Goal: Information Seeking & Learning: Check status

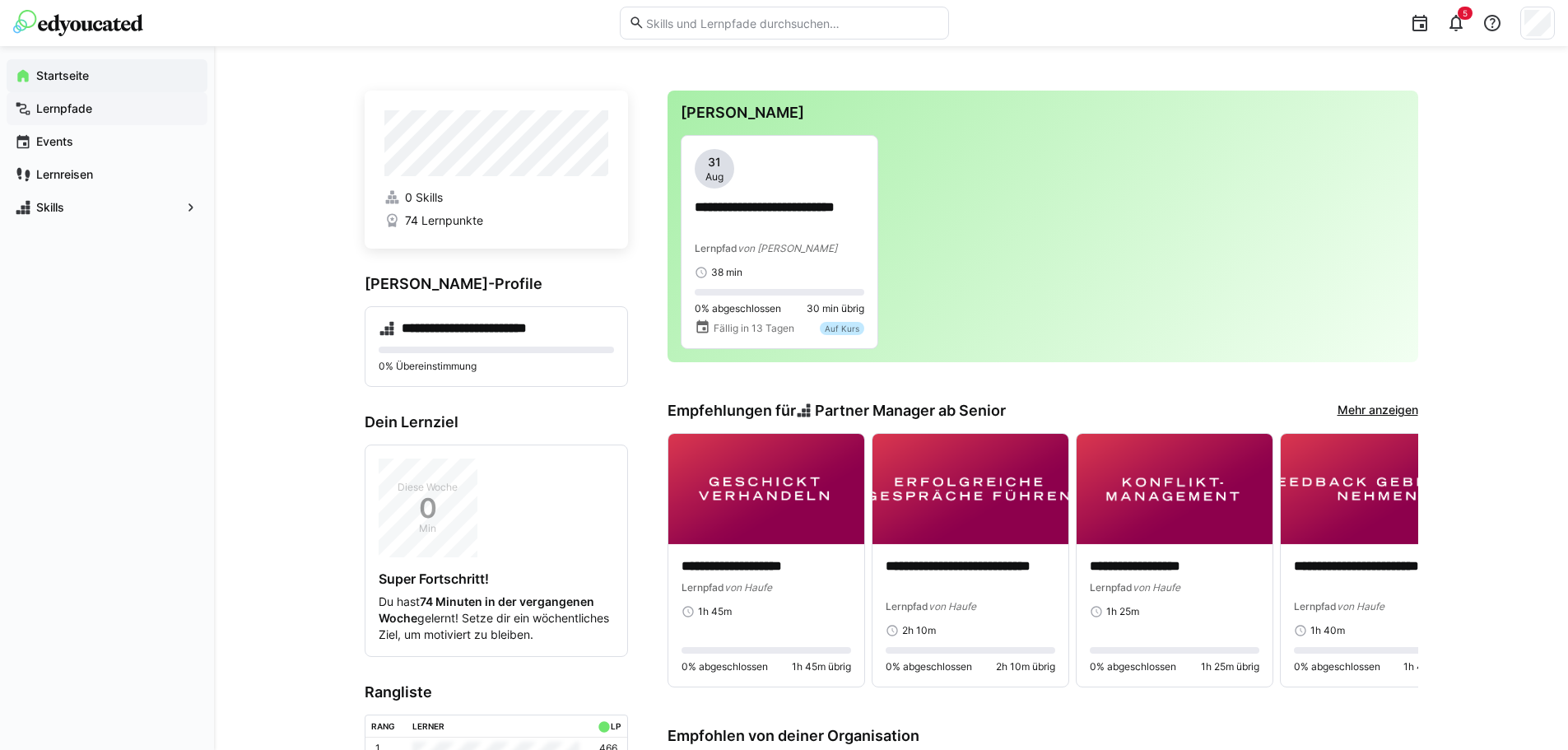
click at [0, 0] on app-navigation-label "Lernpfade" at bounding box center [0, 0] width 0 height 0
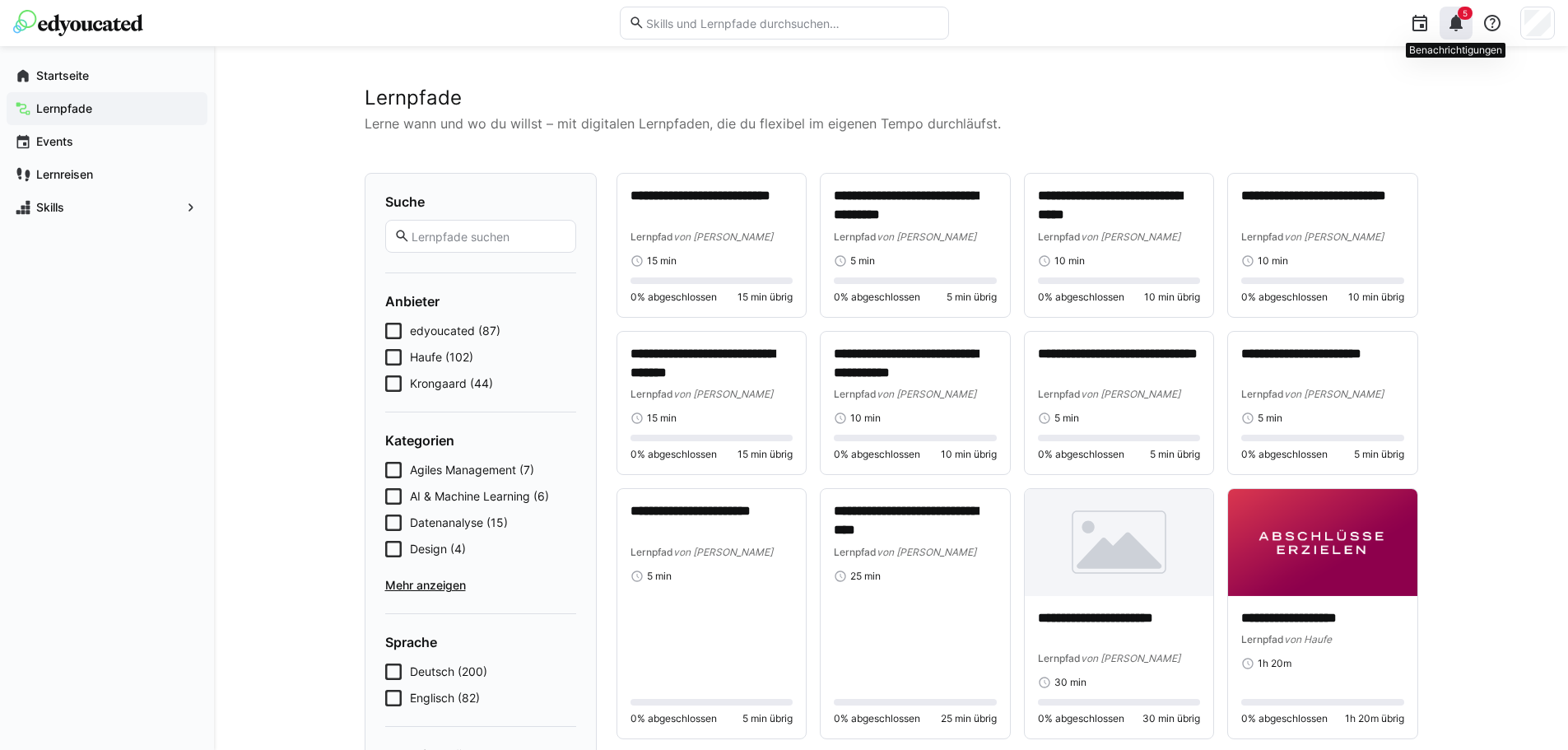
click at [1455, 28] on eds-icon at bounding box center [1456, 23] width 20 height 20
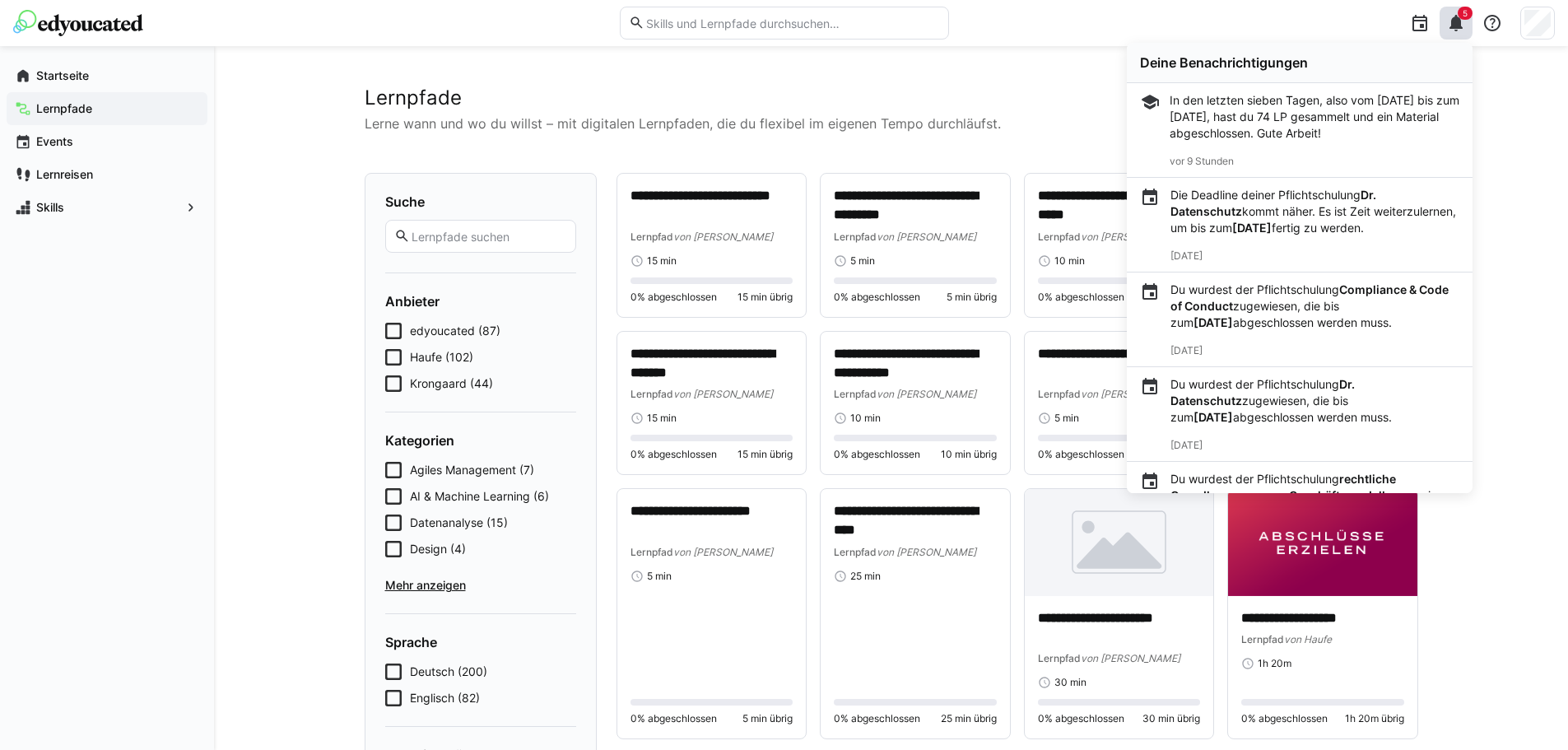
click at [1308, 140] on div "In den letzten sieben Tagen, also vom [DATE] bis zum [DATE], hast du 74 LP gesa…" at bounding box center [1315, 117] width 290 height 49
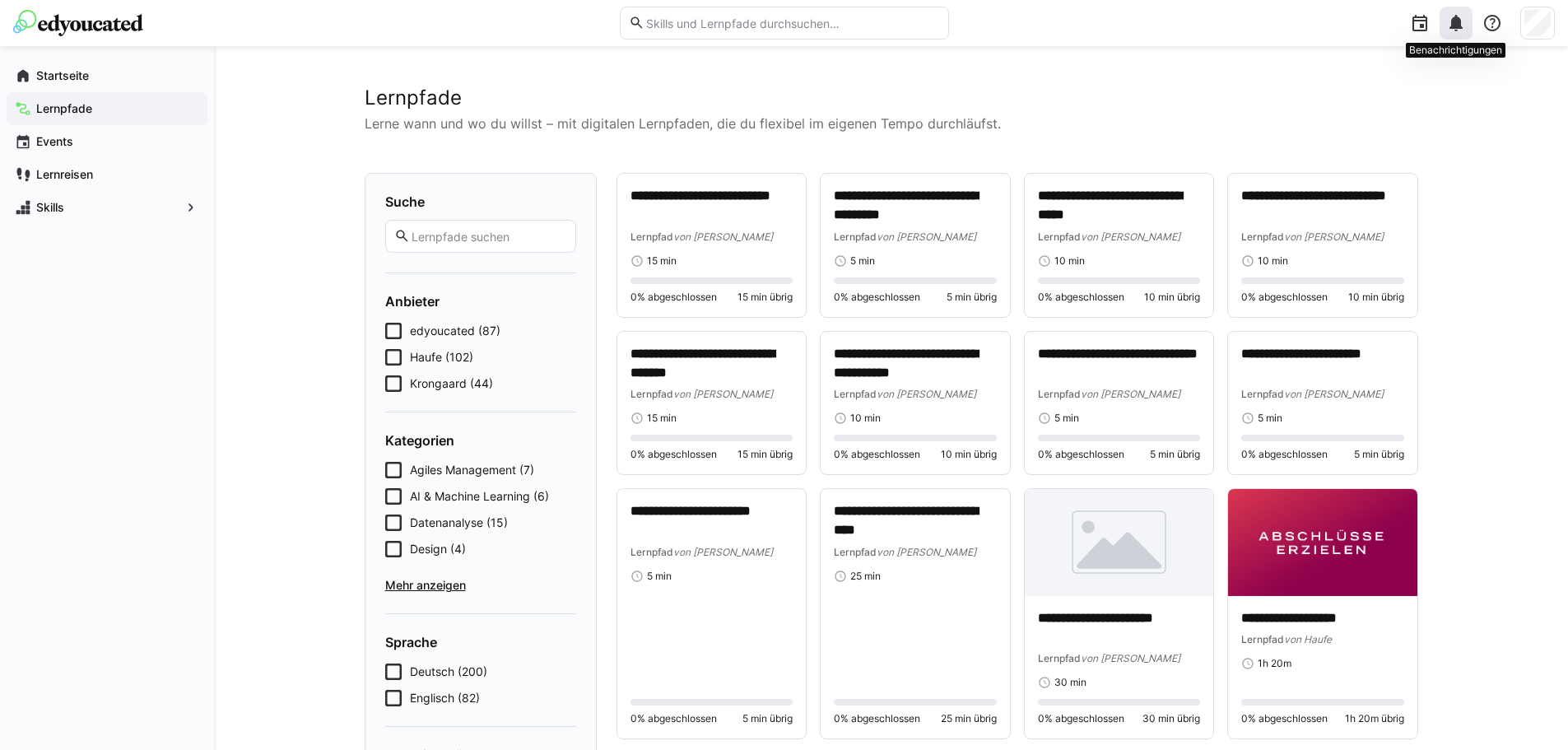
click at [1450, 34] on div at bounding box center [1455, 23] width 33 height 33
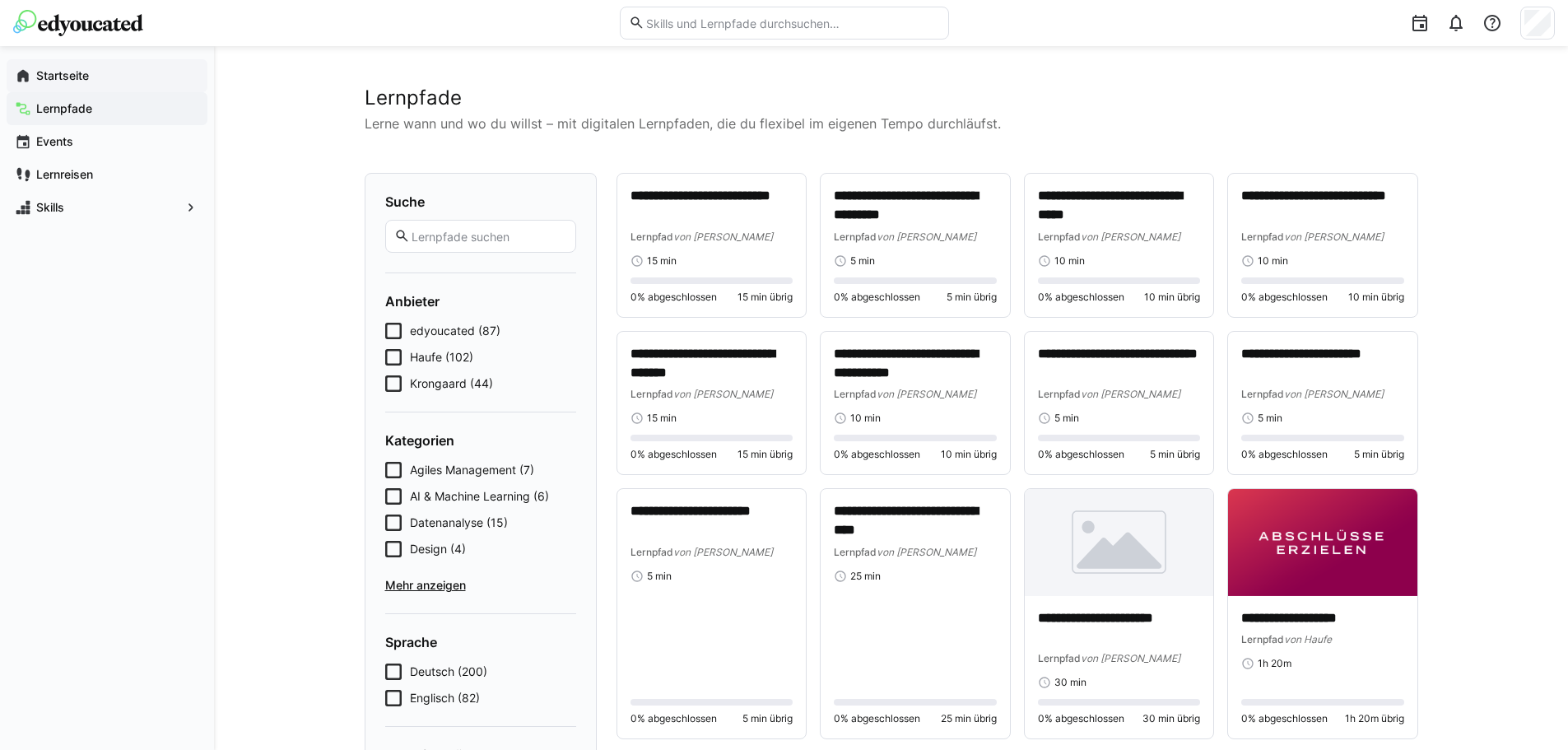
click at [0, 0] on app-navigation-label "Startseite" at bounding box center [0, 0] width 0 height 0
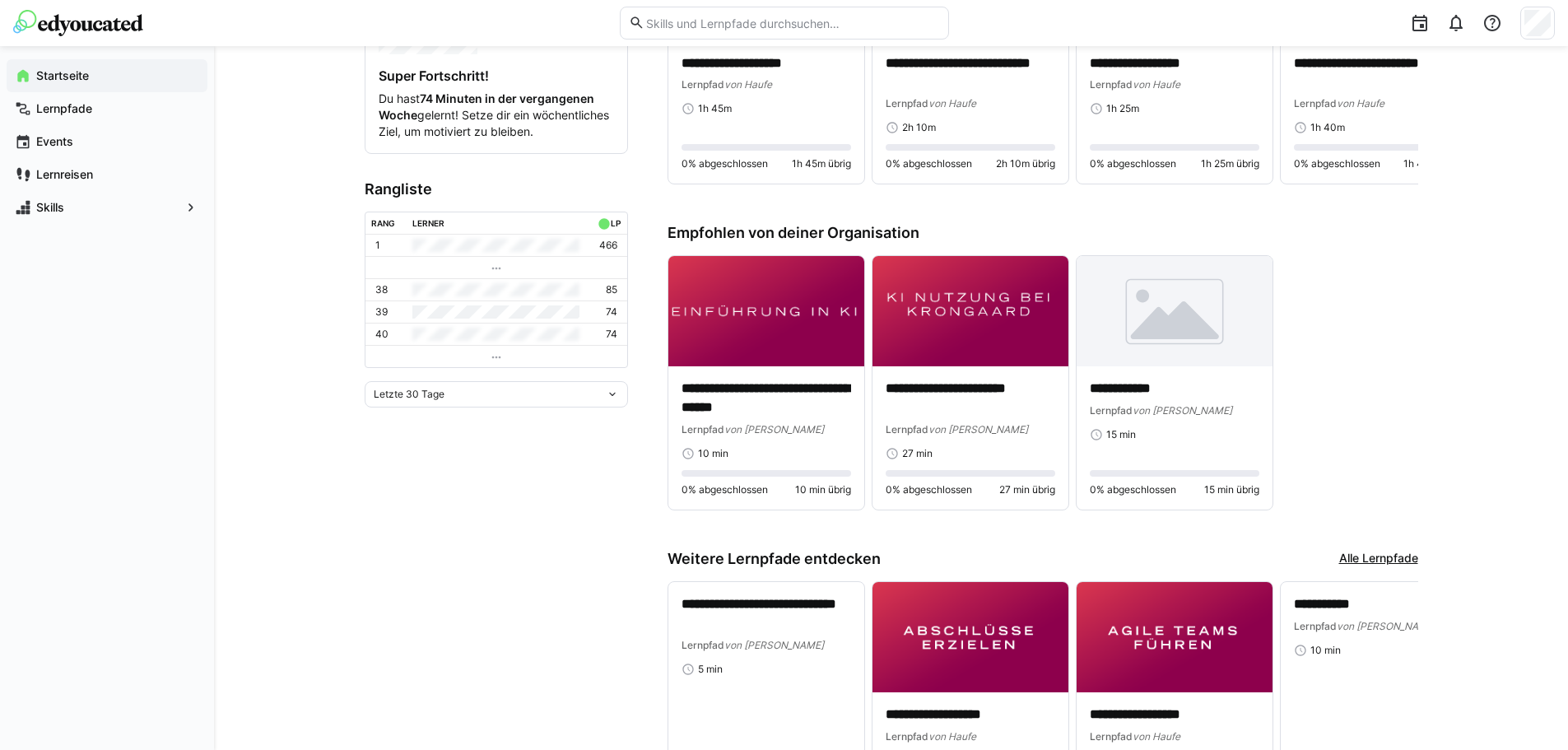
scroll to position [491, 0]
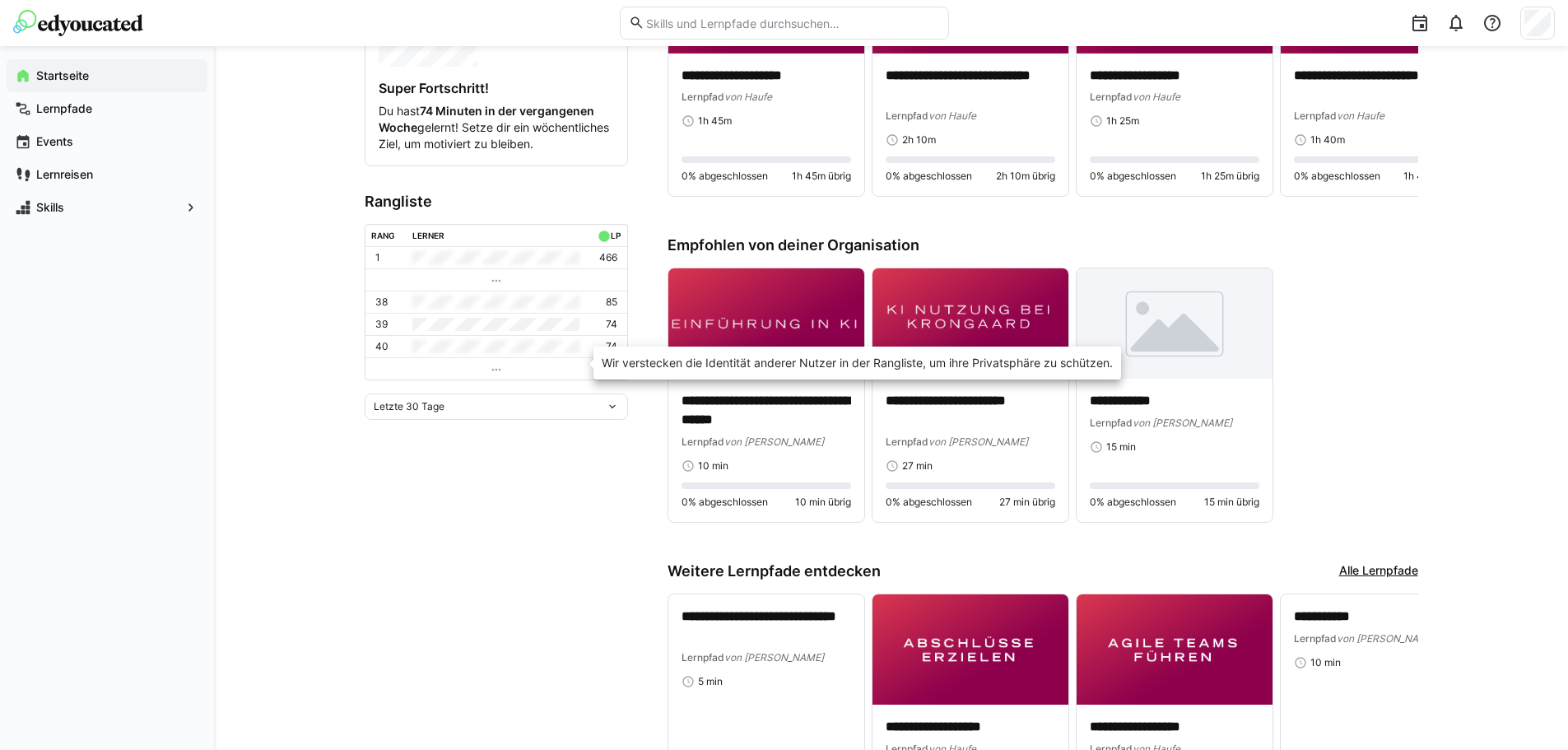
click at [525, 357] on td at bounding box center [496, 345] width 179 height 22
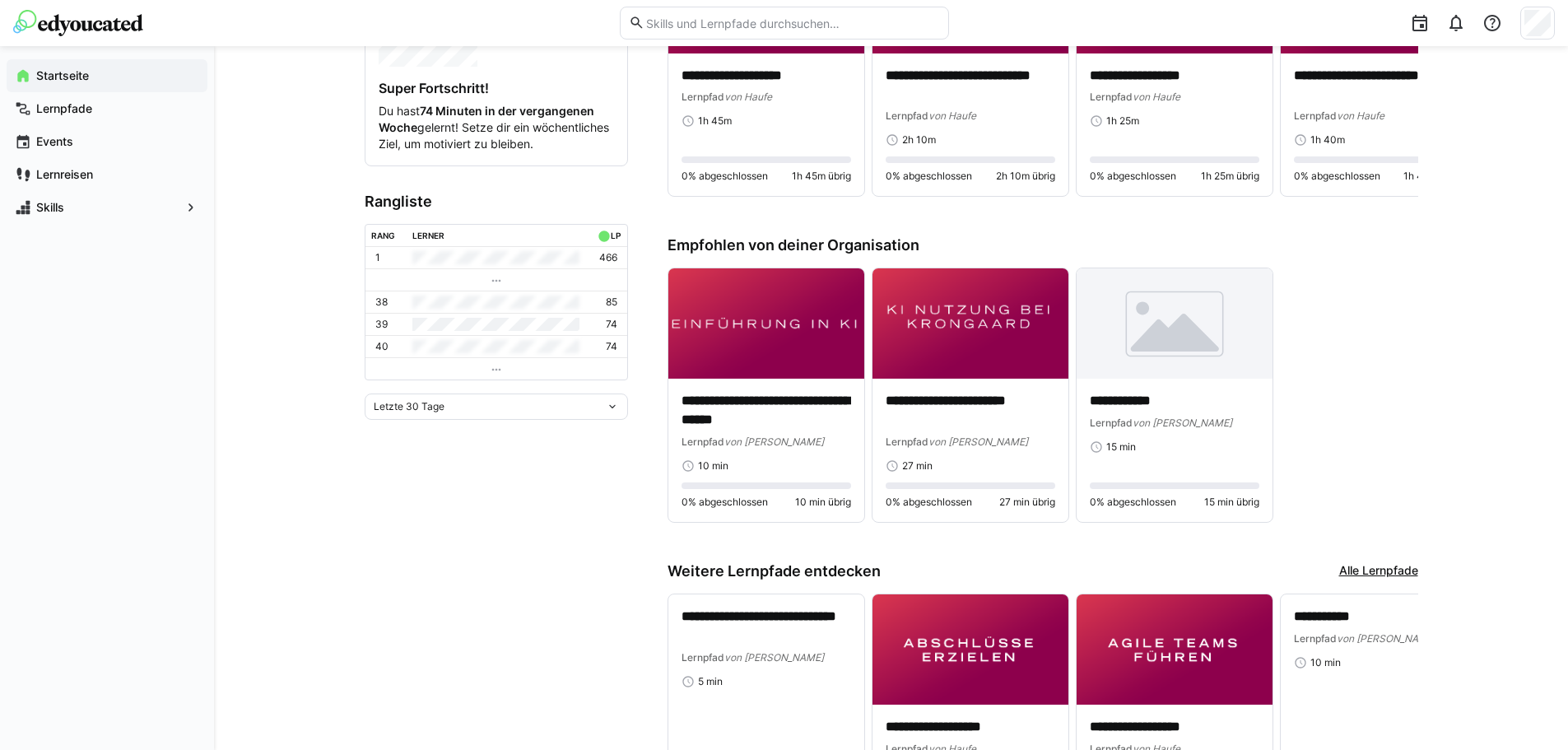
click at [495, 376] on eds-icon at bounding box center [496, 369] width 13 height 13
click at [596, 413] on div "Letzte 30 Tage" at bounding box center [490, 407] width 233 height 12
click at [431, 459] on div "Letzte 7 Tage" at bounding box center [496, 457] width 244 height 13
click at [466, 420] on div "Letzte 7 Tage" at bounding box center [496, 407] width 263 height 27
click at [411, 484] on div "Letzte 30 Tage" at bounding box center [496, 483] width 244 height 13
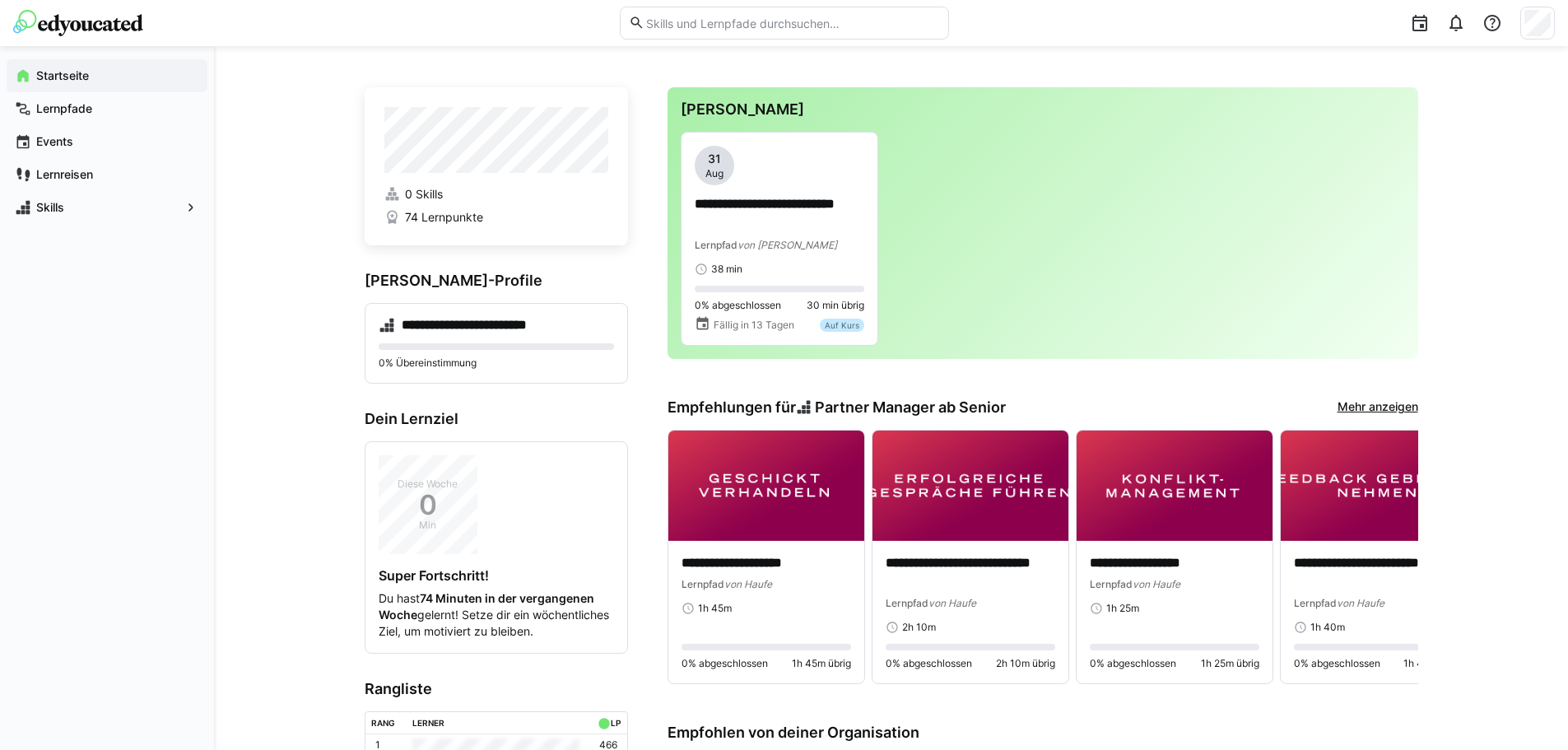
scroll to position [0, 0]
